Goal: Information Seeking & Learning: Learn about a topic

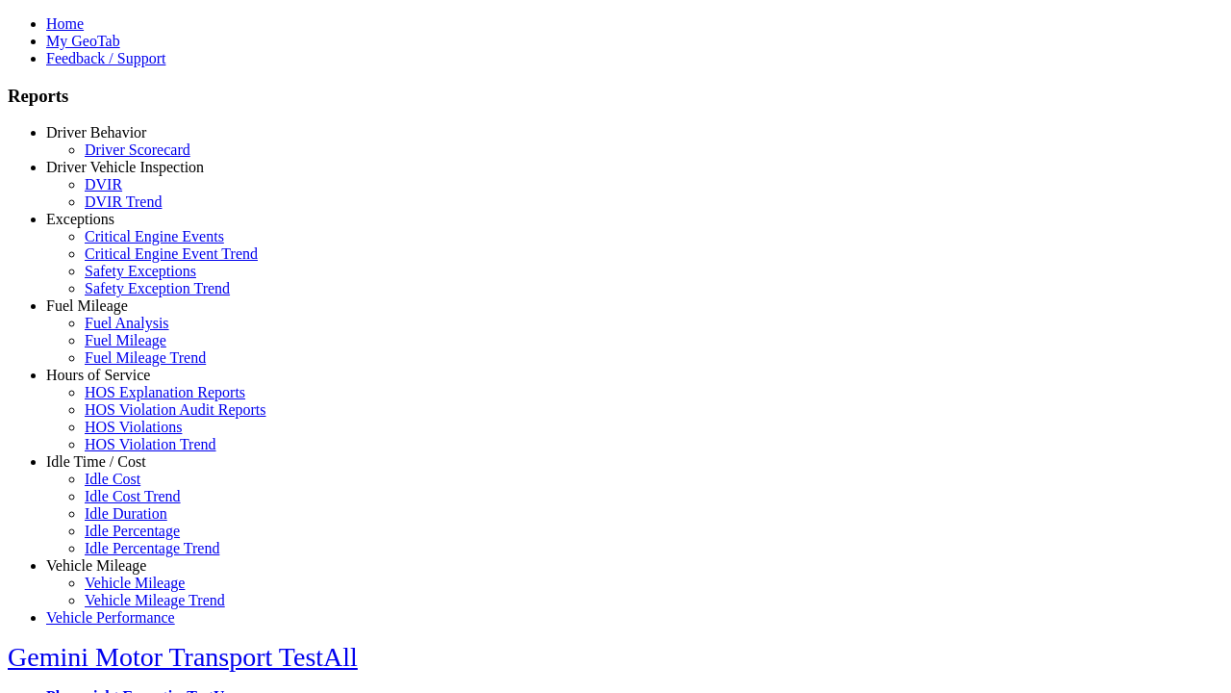
click at [111, 227] on link "Exceptions" at bounding box center [80, 219] width 68 height 16
click at [125, 279] on link "Safety Exceptions" at bounding box center [141, 271] width 112 height 16
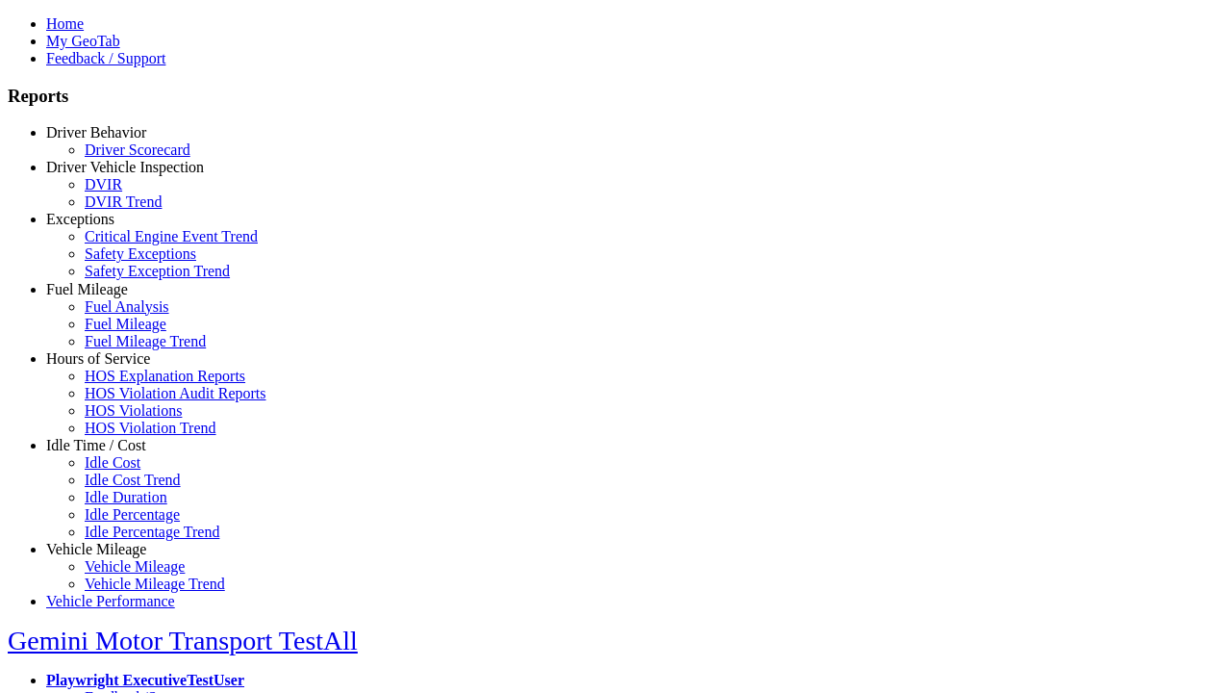
scroll to position [26, 0]
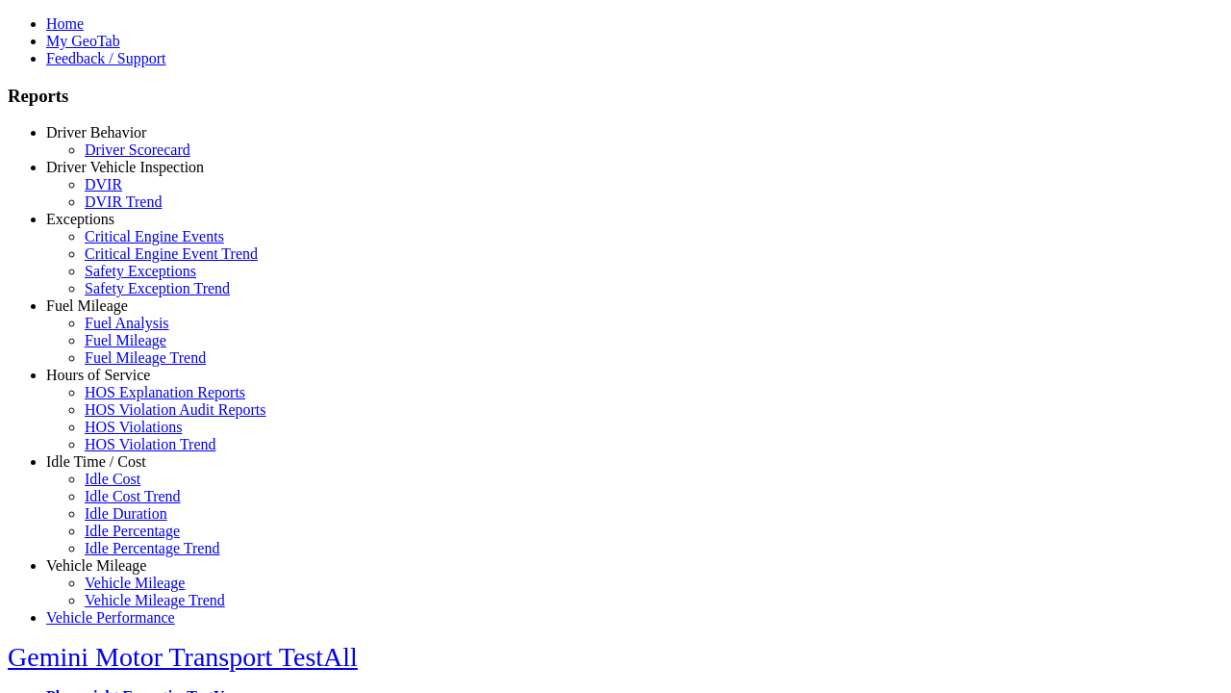
select select
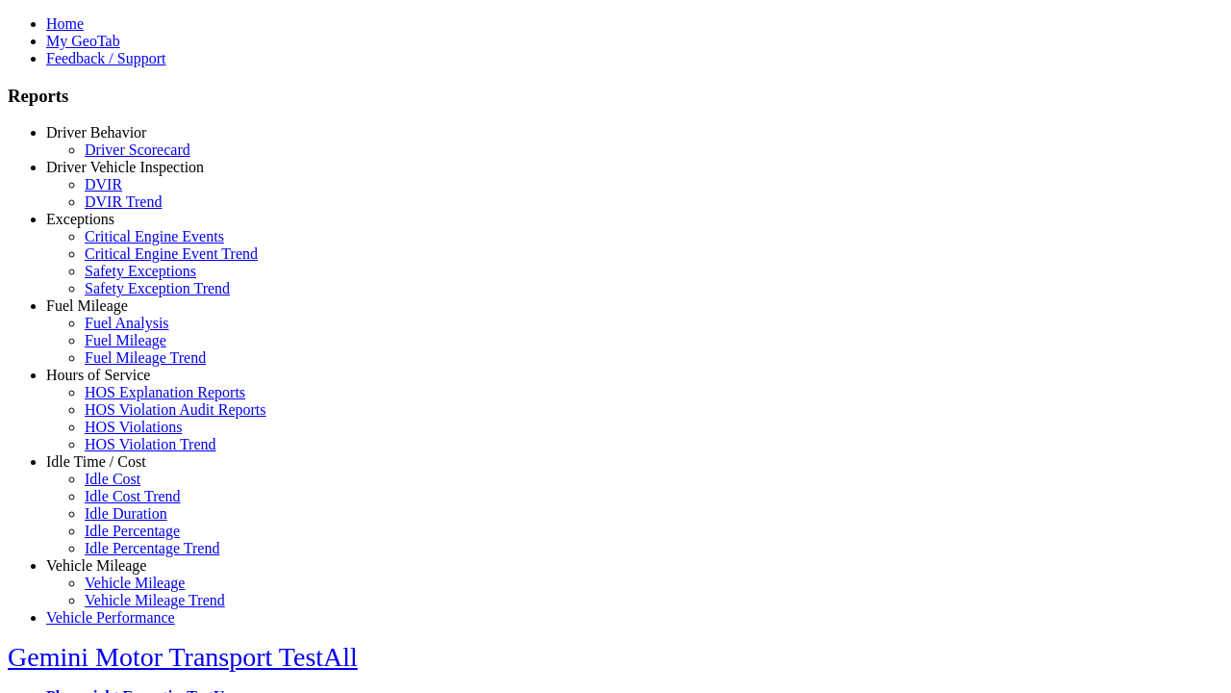
select select
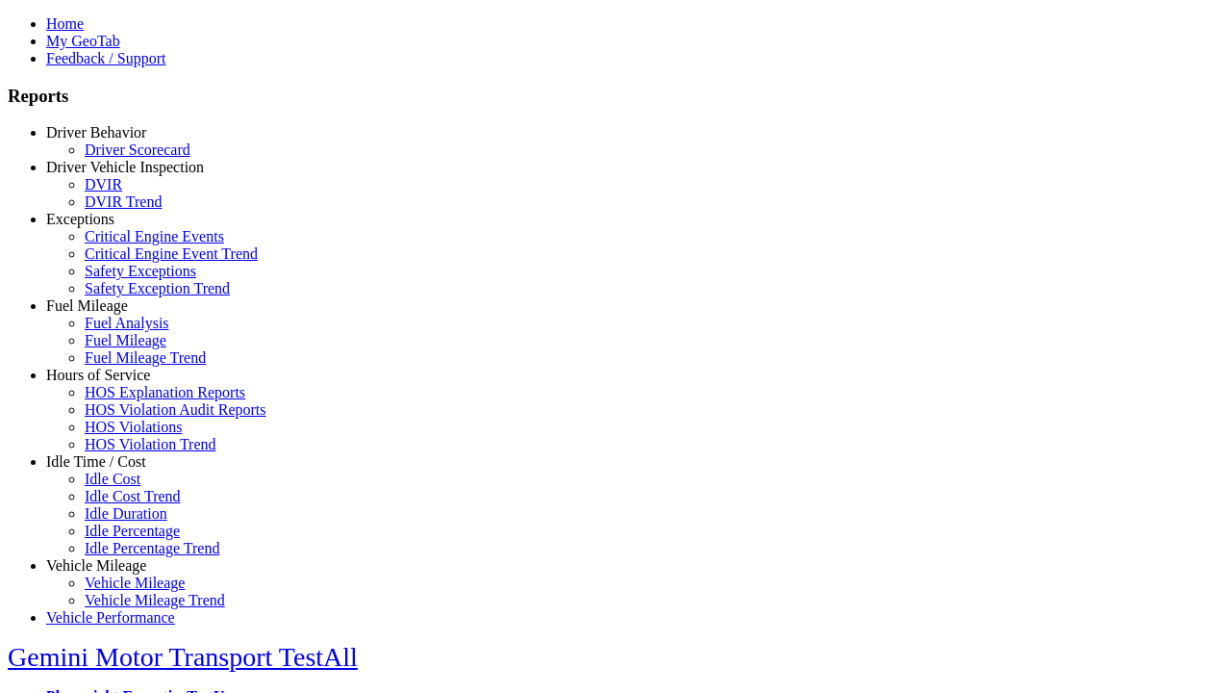
select select
